Goal: Information Seeking & Learning: Learn about a topic

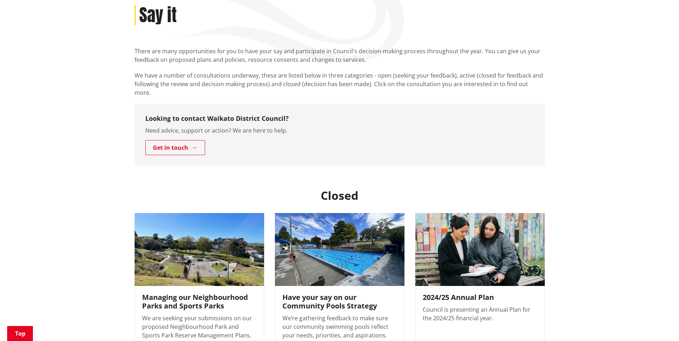
scroll to position [143, 0]
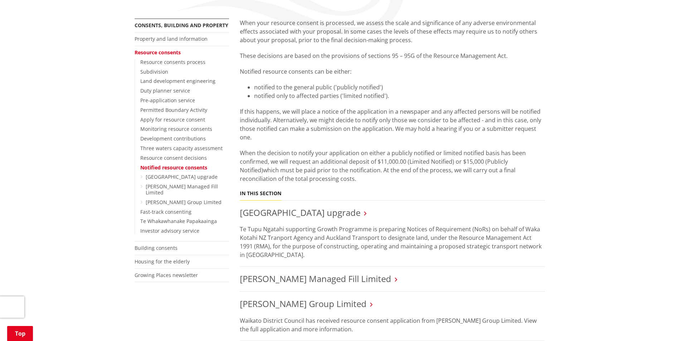
scroll to position [143, 0]
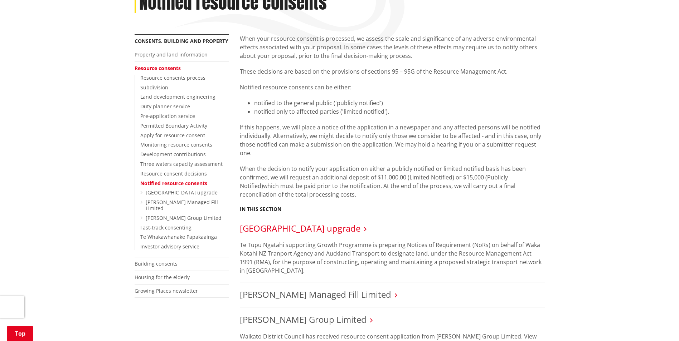
click at [360, 223] on link "[GEOGRAPHIC_DATA] upgrade" at bounding box center [300, 229] width 121 height 12
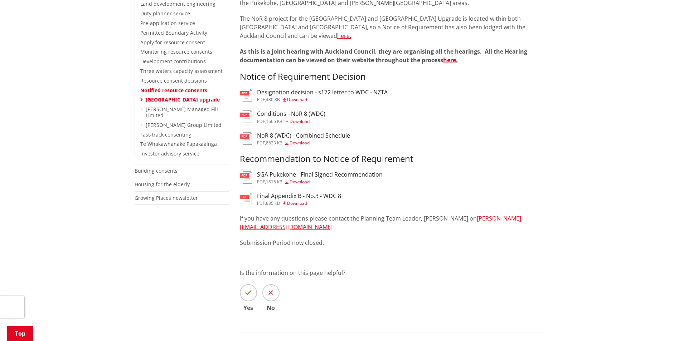
scroll to position [251, 0]
